Goal: Communication & Community: Answer question/provide support

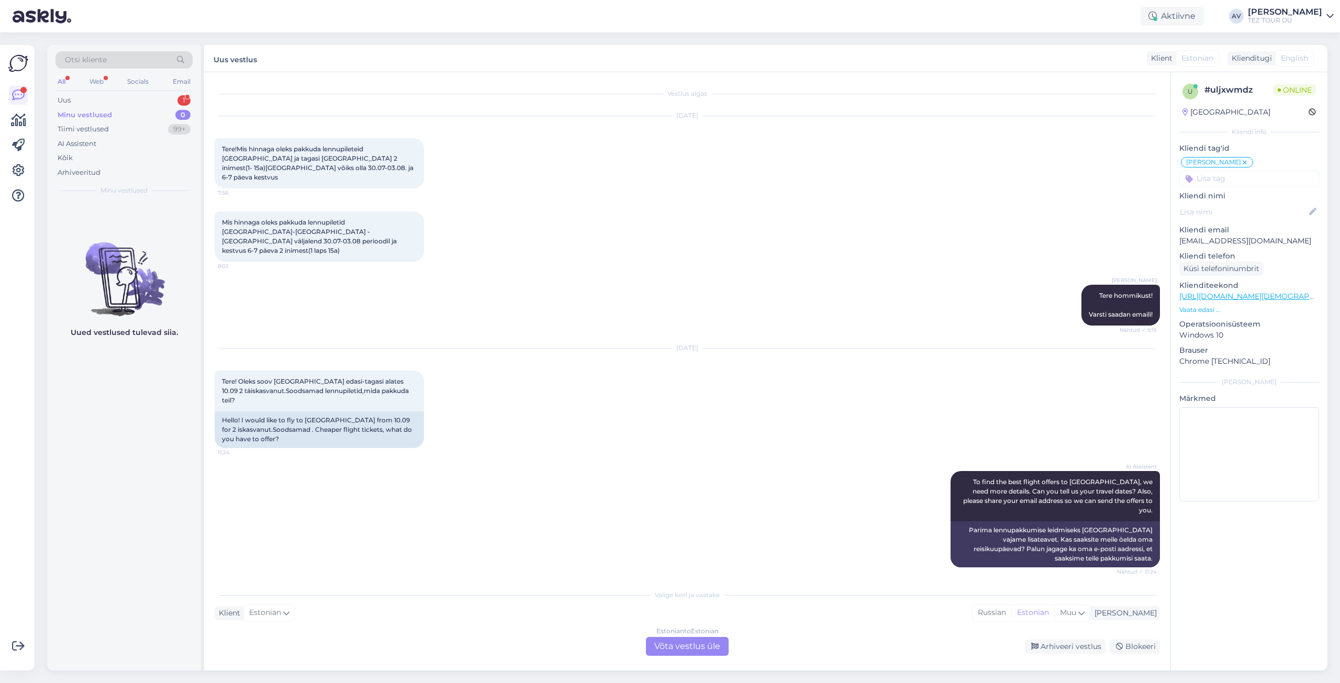
scroll to position [293, 0]
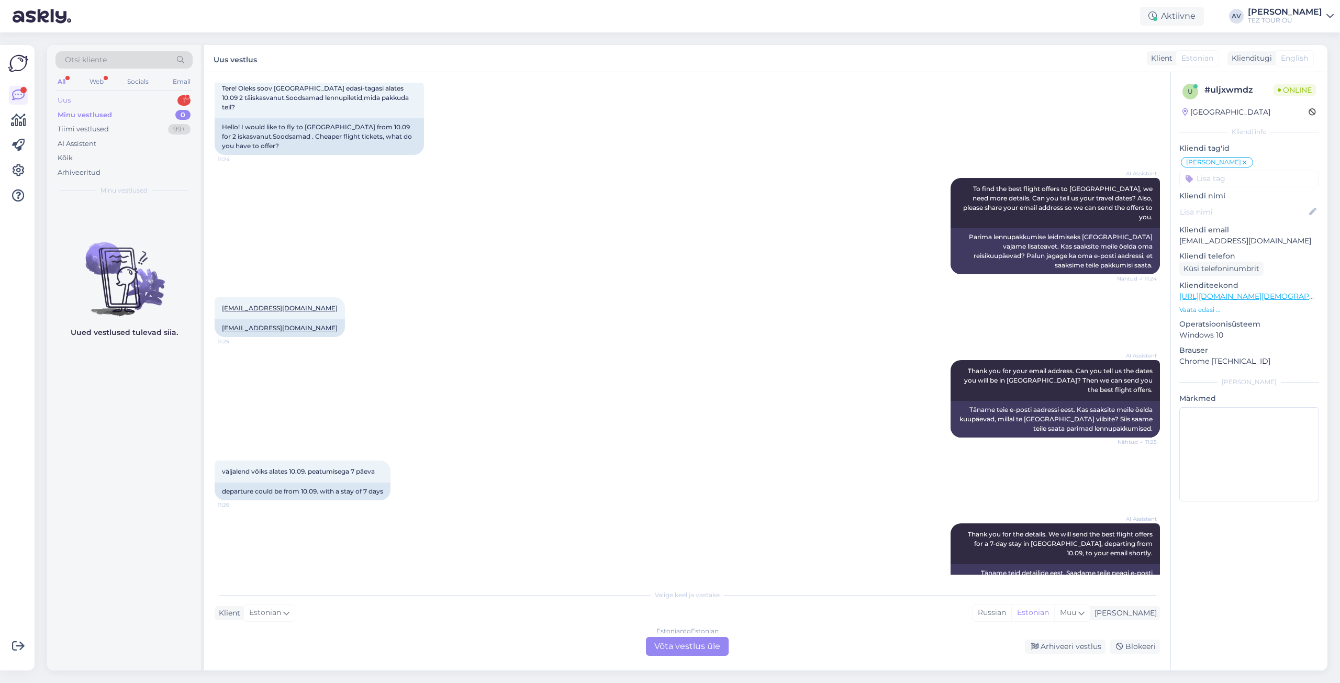
click at [63, 102] on div "Uus" at bounding box center [64, 100] width 13 height 10
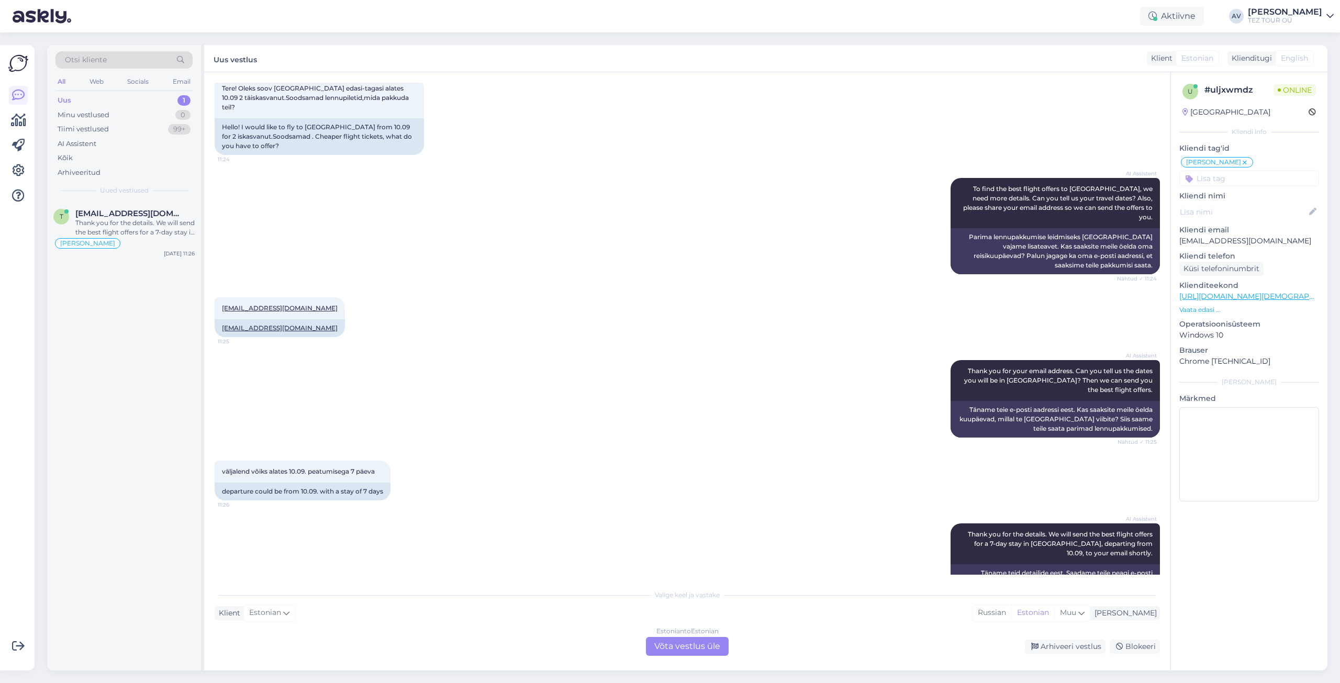
click at [706, 646] on div "Estonian to Estonian Võta vestlus üle" at bounding box center [687, 646] width 83 height 19
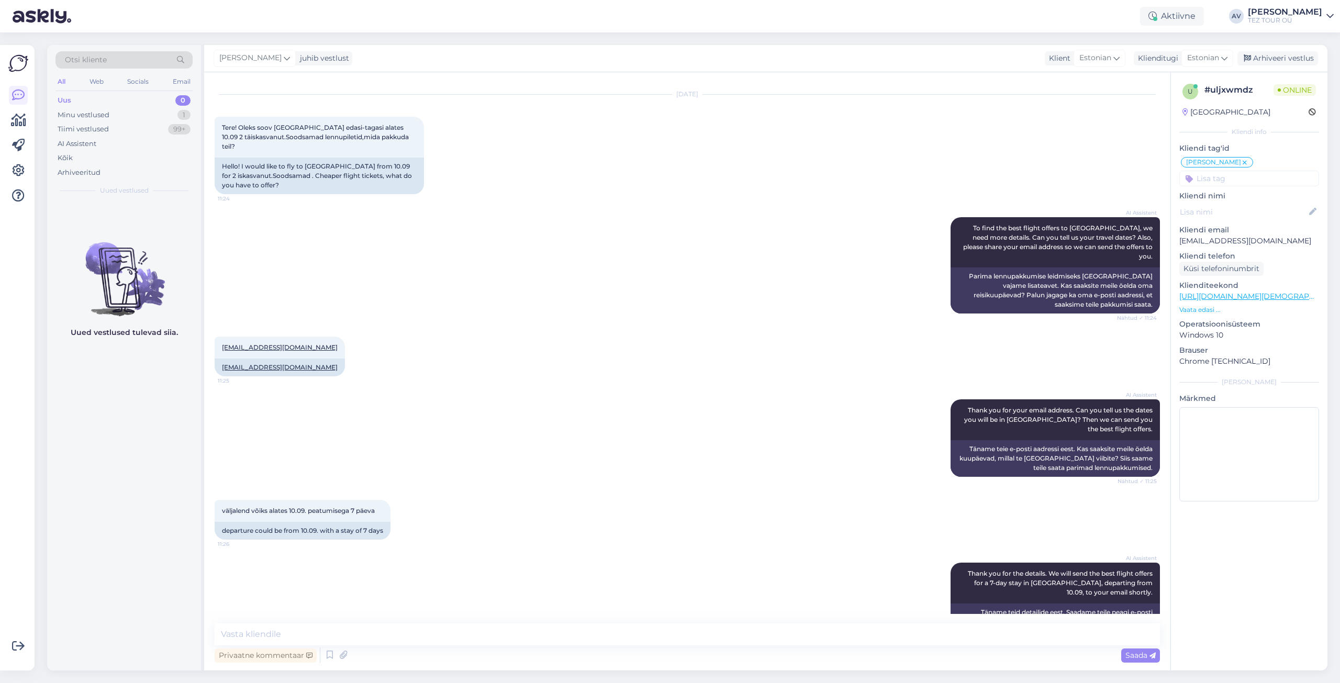
click at [1211, 180] on input at bounding box center [1249, 179] width 140 height 16
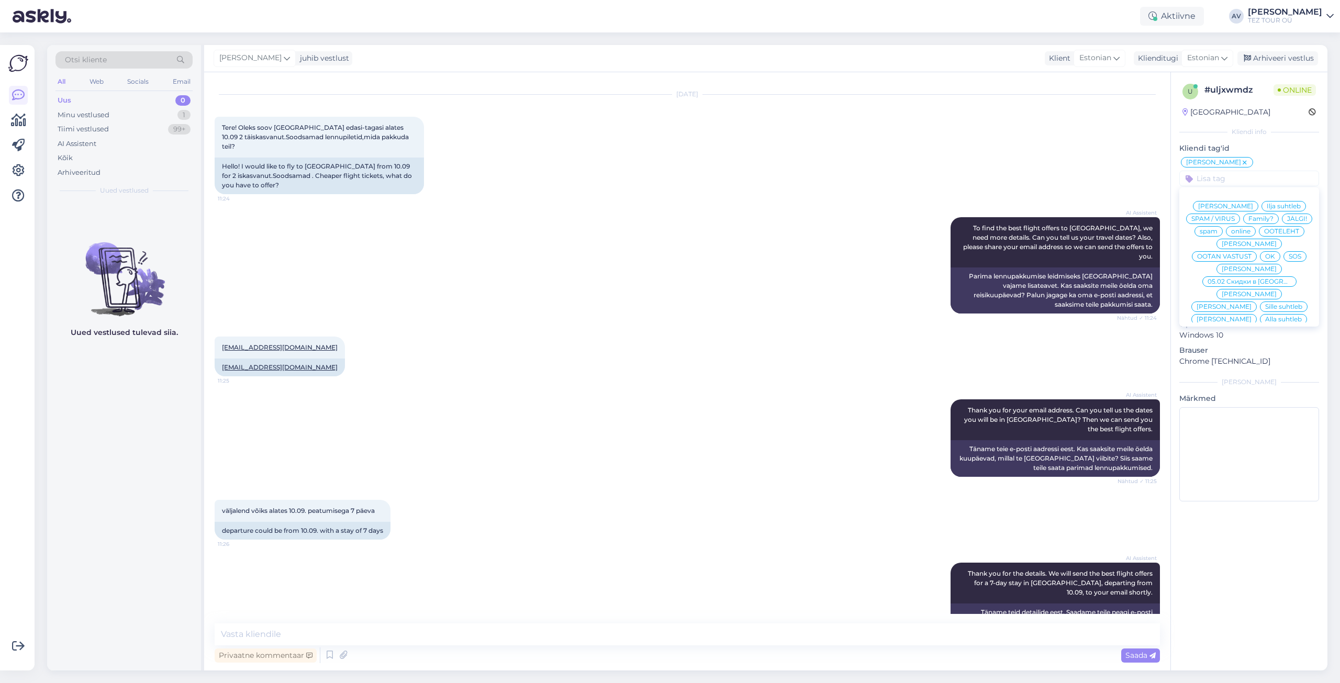
click at [1265, 317] on span "Alla suhtleb" at bounding box center [1283, 319] width 37 height 6
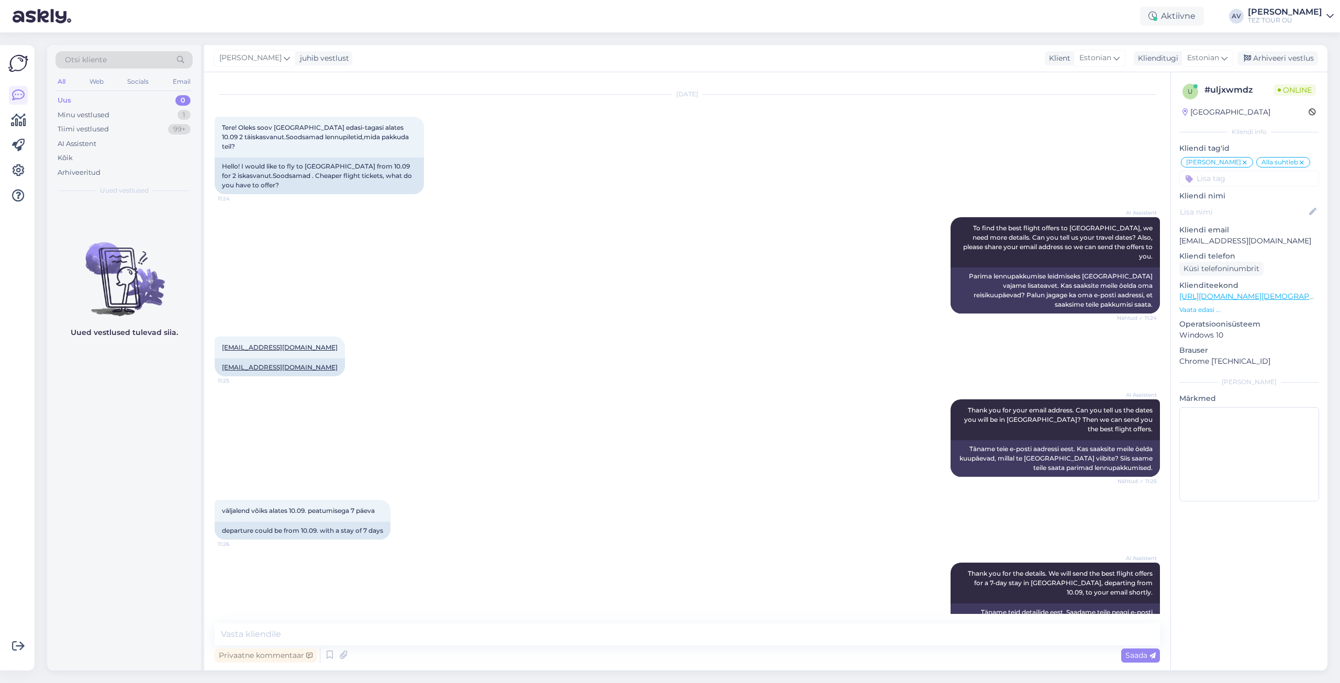
drag, startPoint x: 1300, startPoint y: 162, endPoint x: 1294, endPoint y: 165, distance: 7.3
click at [1300, 161] on icon at bounding box center [1302, 163] width 6 height 8
click at [1260, 177] on input at bounding box center [1249, 179] width 140 height 16
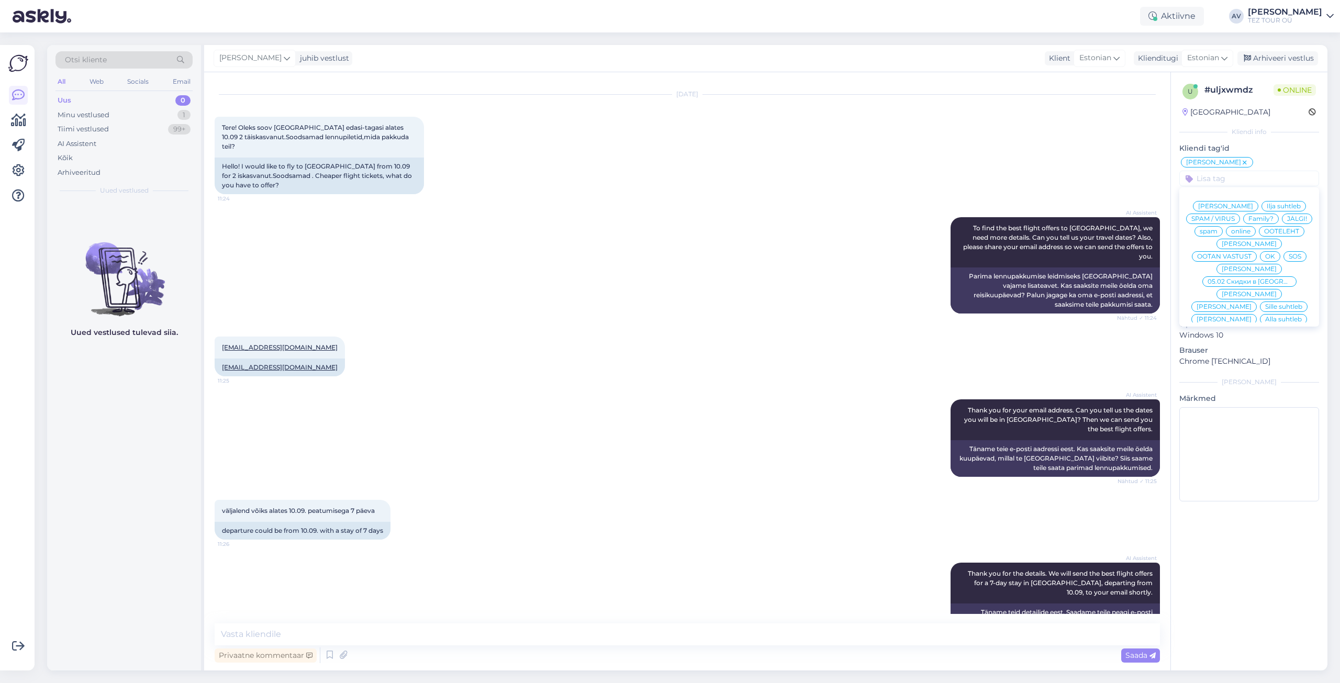
click at [1244, 272] on span "[PERSON_NAME]" at bounding box center [1249, 269] width 55 height 6
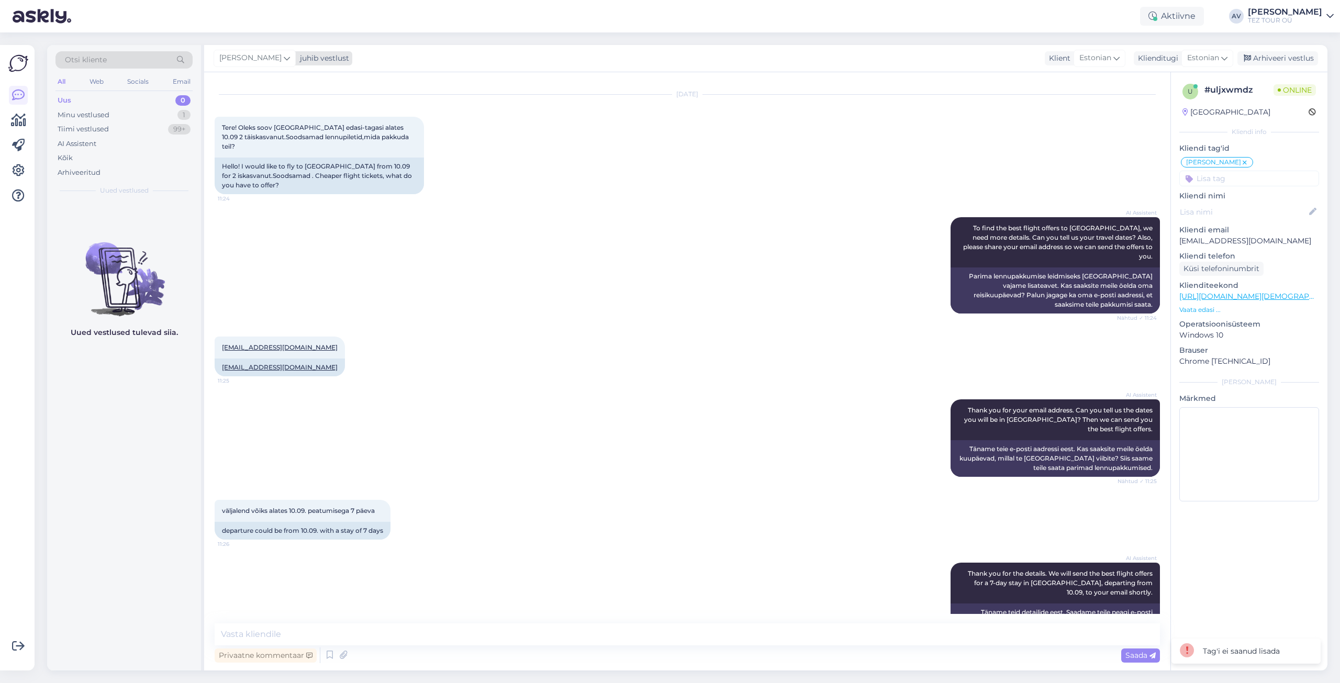
click at [284, 53] on icon at bounding box center [287, 58] width 6 height 12
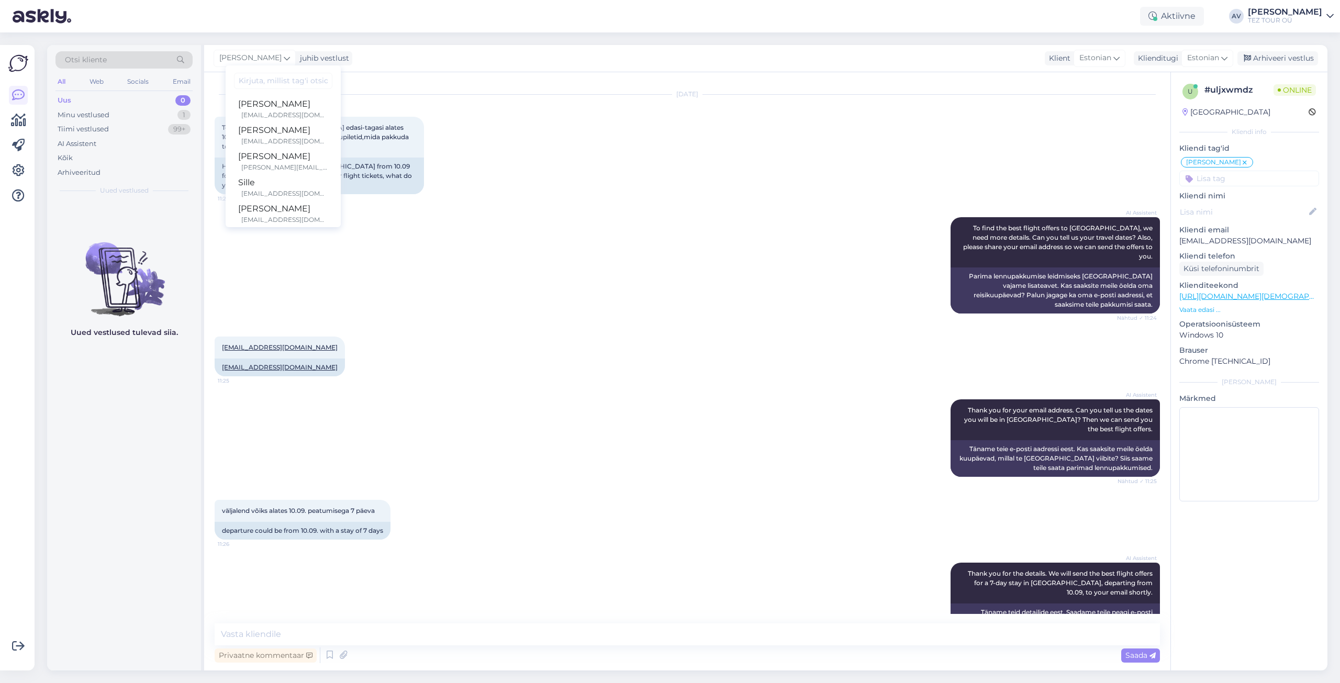
scroll to position [0, 0]
click at [284, 167] on div "[PERSON_NAME][EMAIL_ADDRESS][DOMAIN_NAME]" at bounding box center [284, 167] width 87 height 9
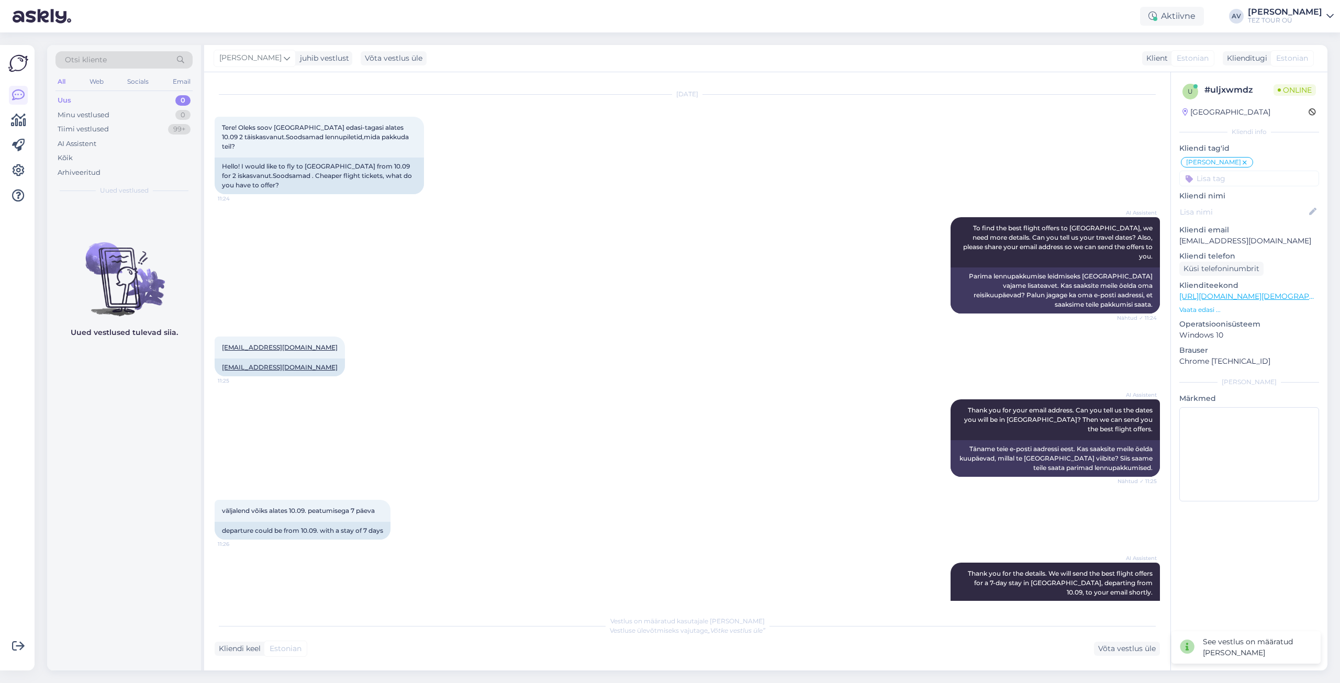
click at [67, 99] on div "Uus" at bounding box center [65, 100] width 14 height 10
